Goal: Use online tool/utility: Utilize a website feature to perform a specific function

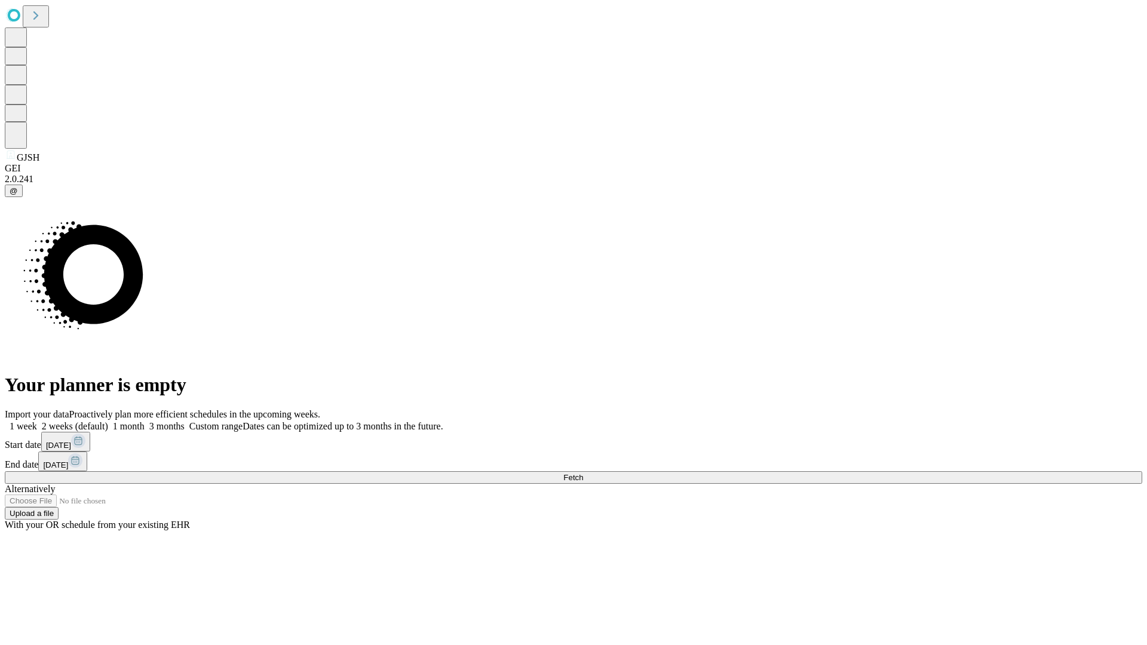
click at [583, 473] on span "Fetch" at bounding box center [573, 477] width 20 height 9
